Goal: Find specific page/section: Find specific page/section

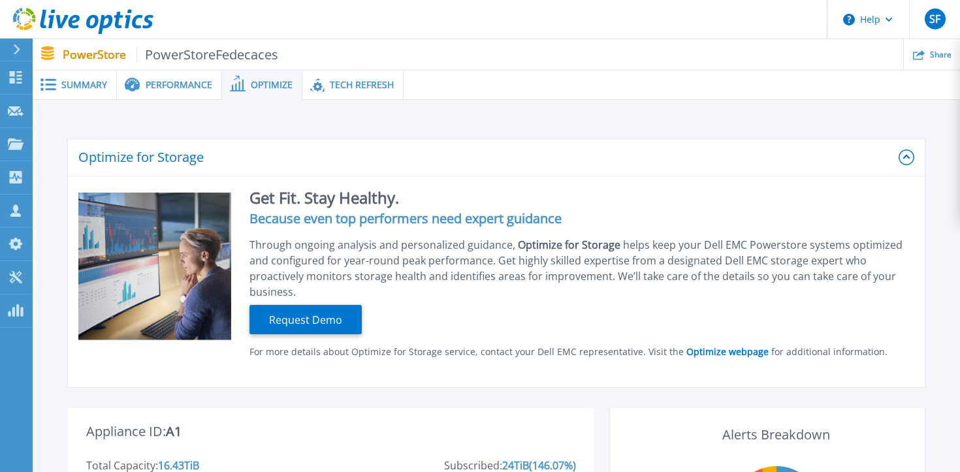
click at [104, 88] on span "Summary" at bounding box center [84, 84] width 46 height 9
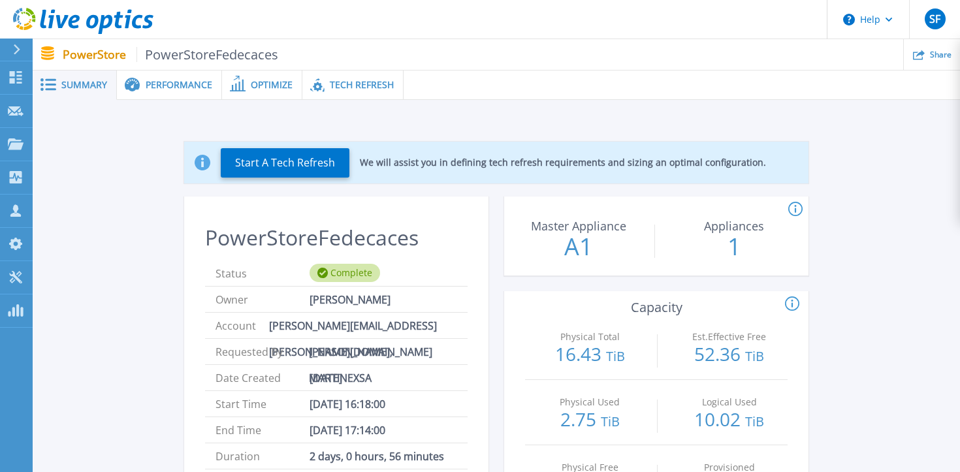
click at [14, 48] on icon at bounding box center [16, 49] width 7 height 10
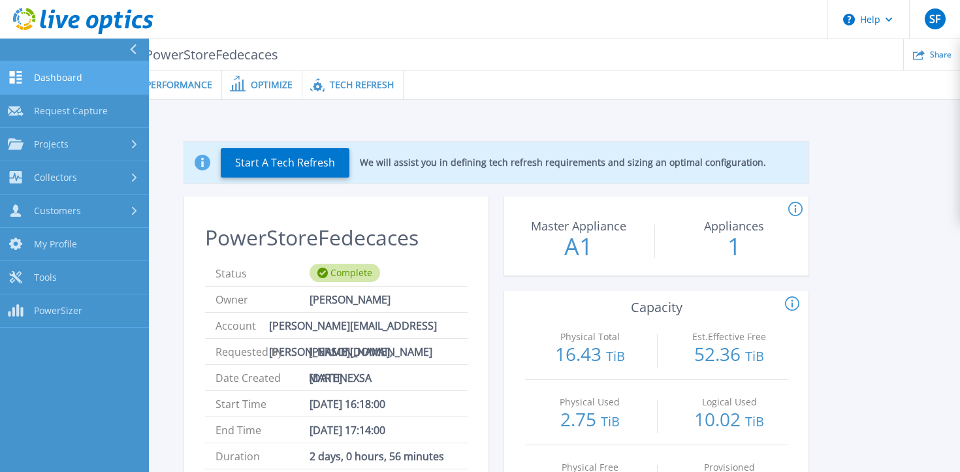
click at [48, 77] on span "Dashboard" at bounding box center [58, 78] width 48 height 12
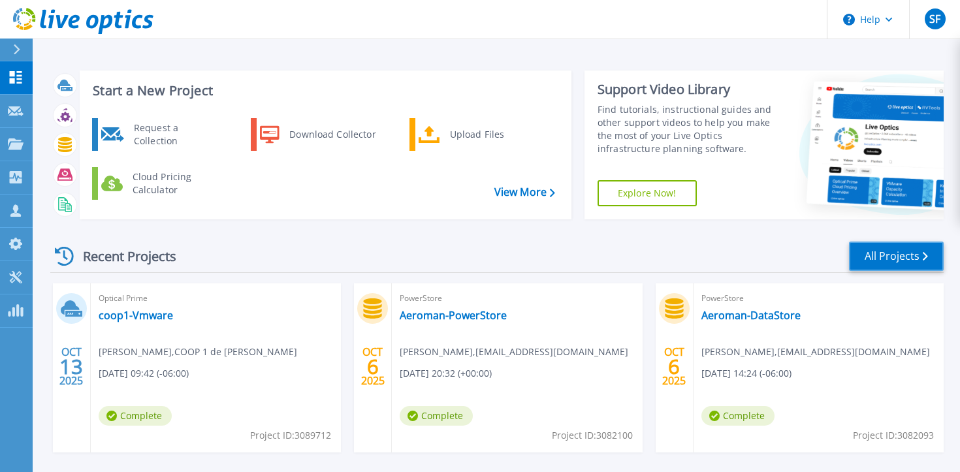
click at [907, 264] on link "All Projects" at bounding box center [896, 256] width 95 height 29
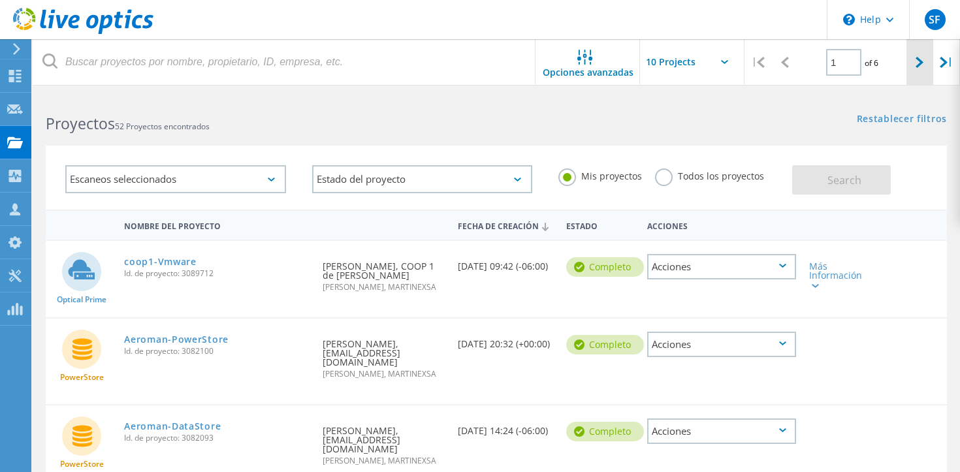
click at [914, 58] on div at bounding box center [920, 62] width 27 height 46
type input "2"
